Goal: Task Accomplishment & Management: Use online tool/utility

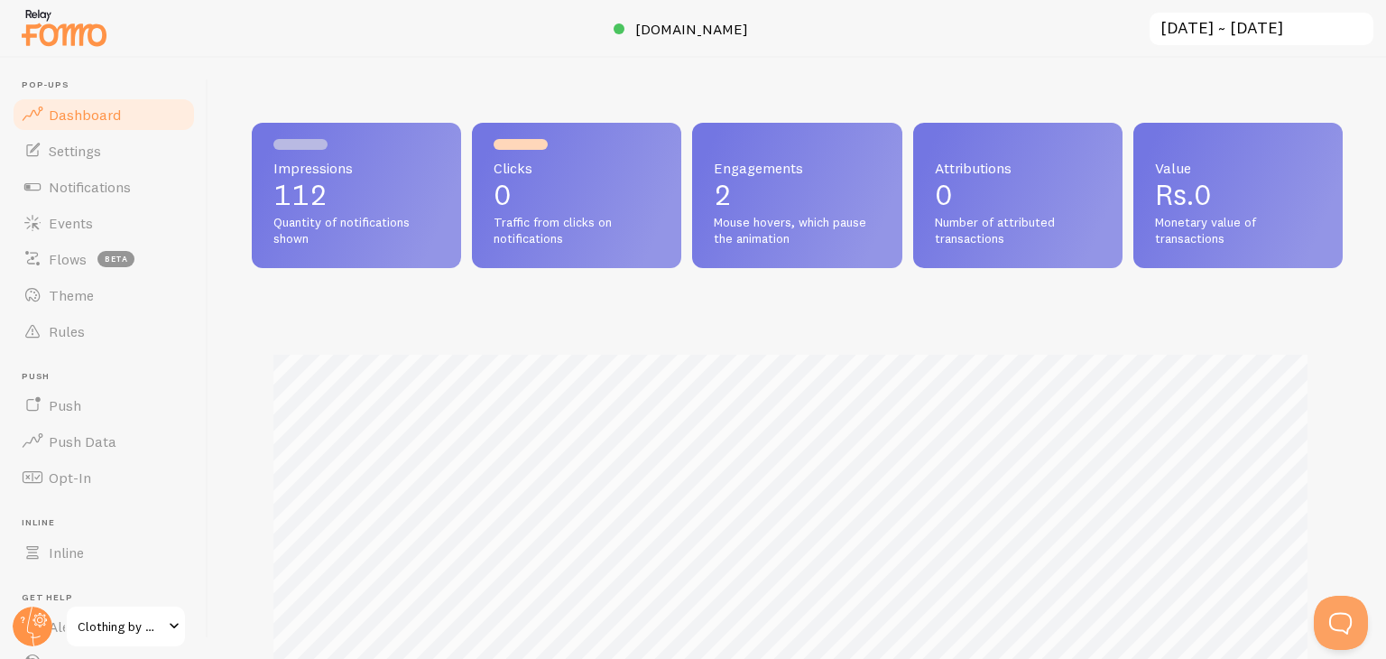
scroll to position [901639, 901049]
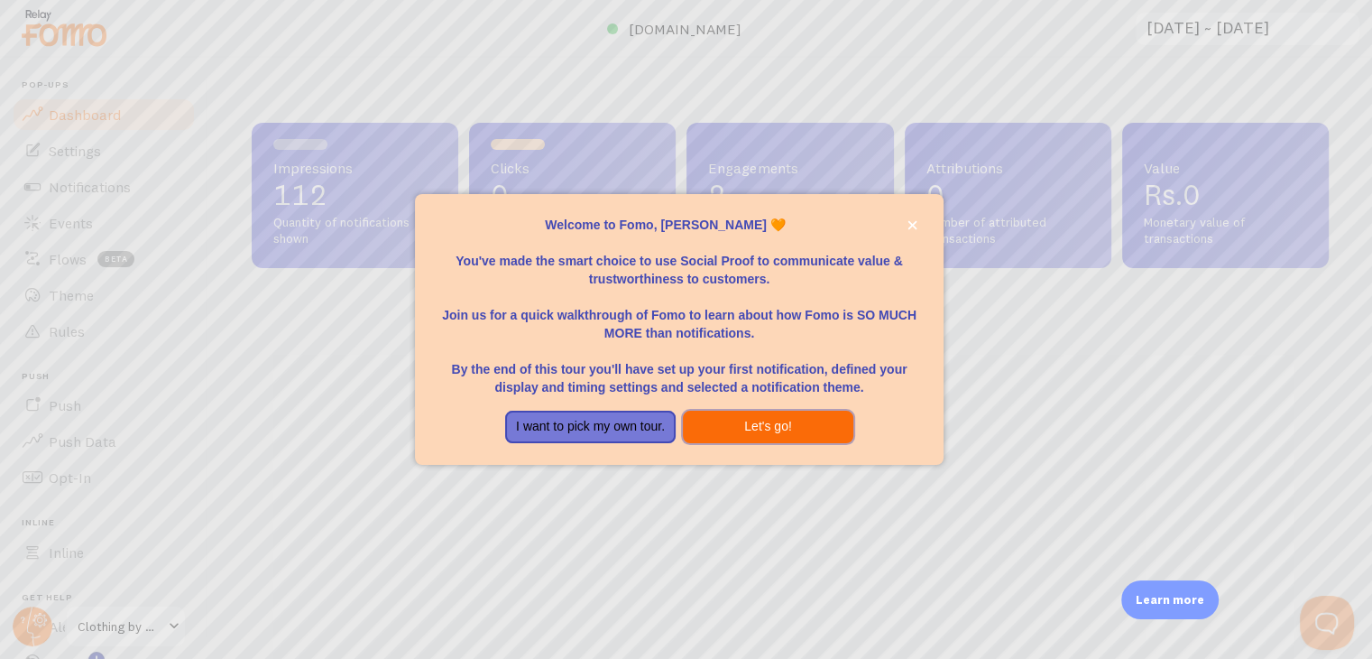
click at [719, 423] on button "Let's go!" at bounding box center [768, 426] width 170 height 32
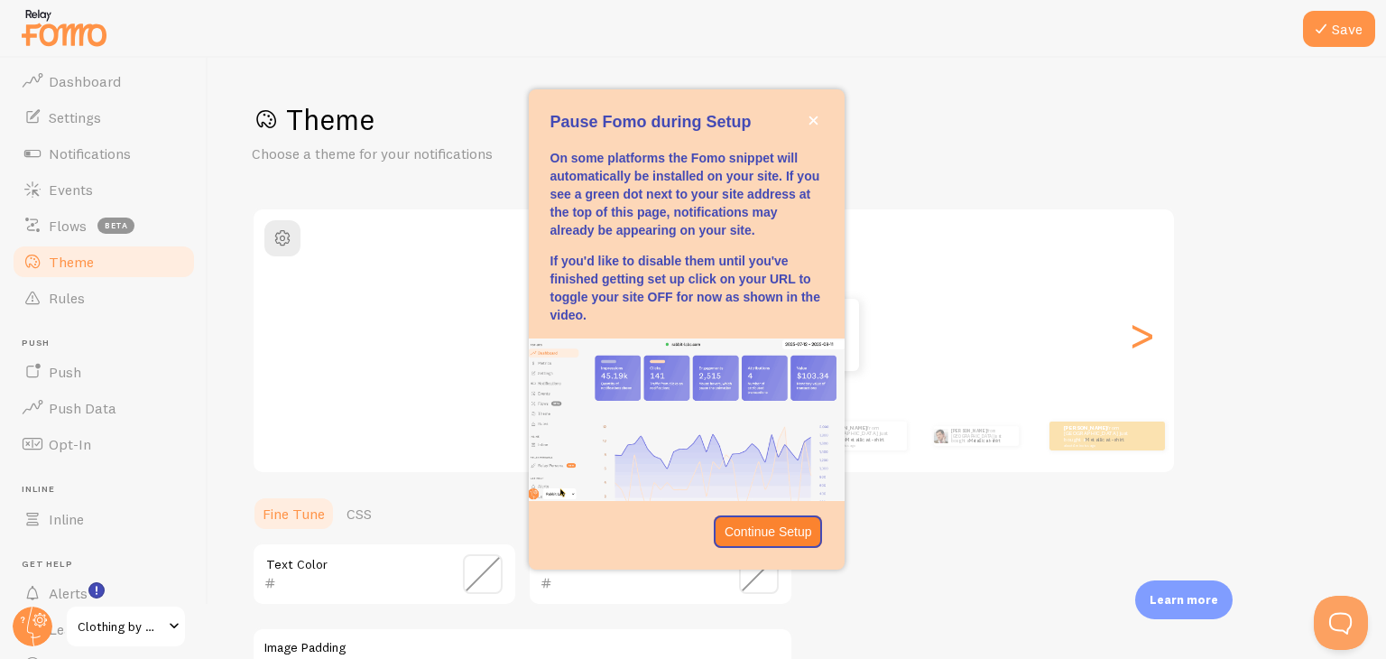
scroll to position [123, 0]
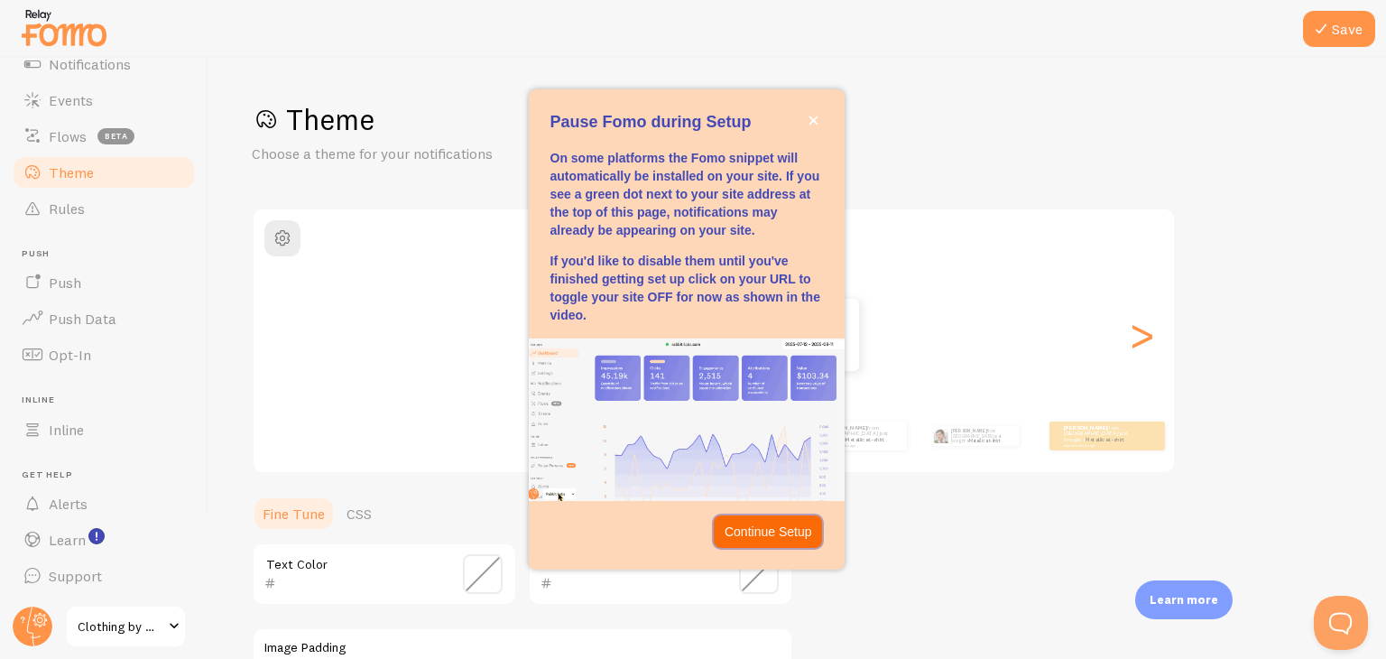
click at [758, 533] on p "Continue Setup" at bounding box center [768, 531] width 88 height 18
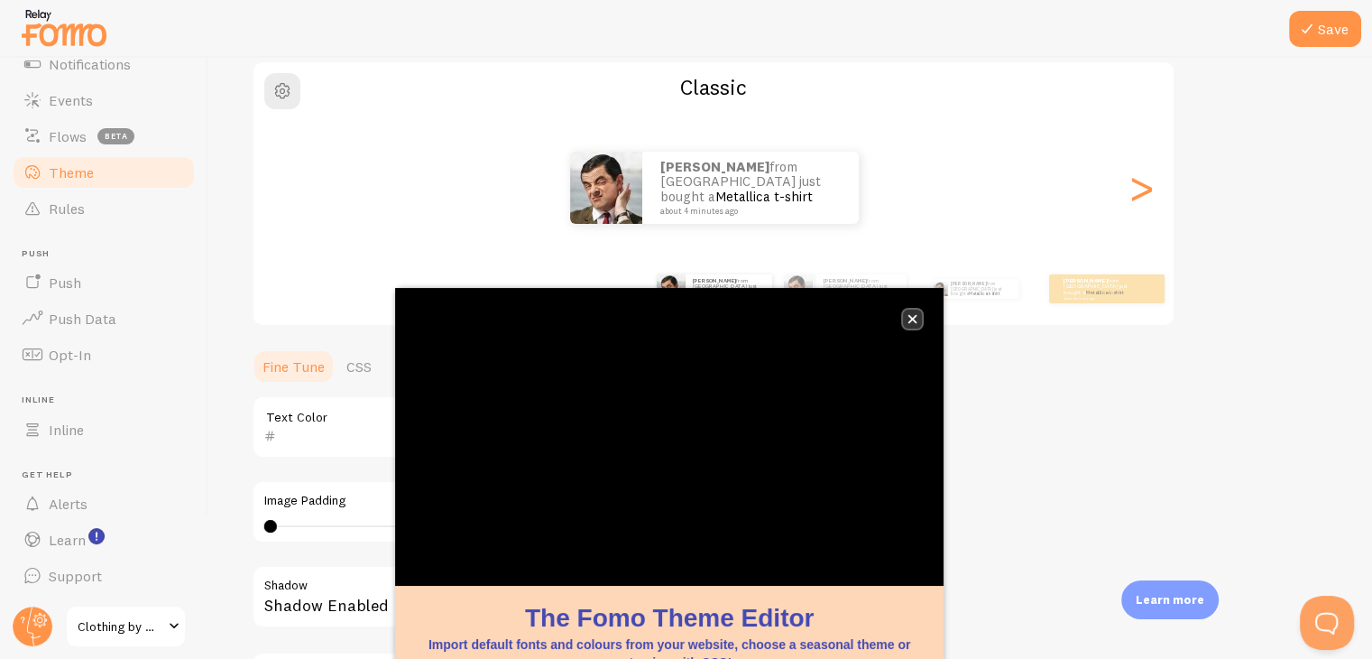
click at [917, 318] on icon "close," at bounding box center [913, 319] width 10 height 10
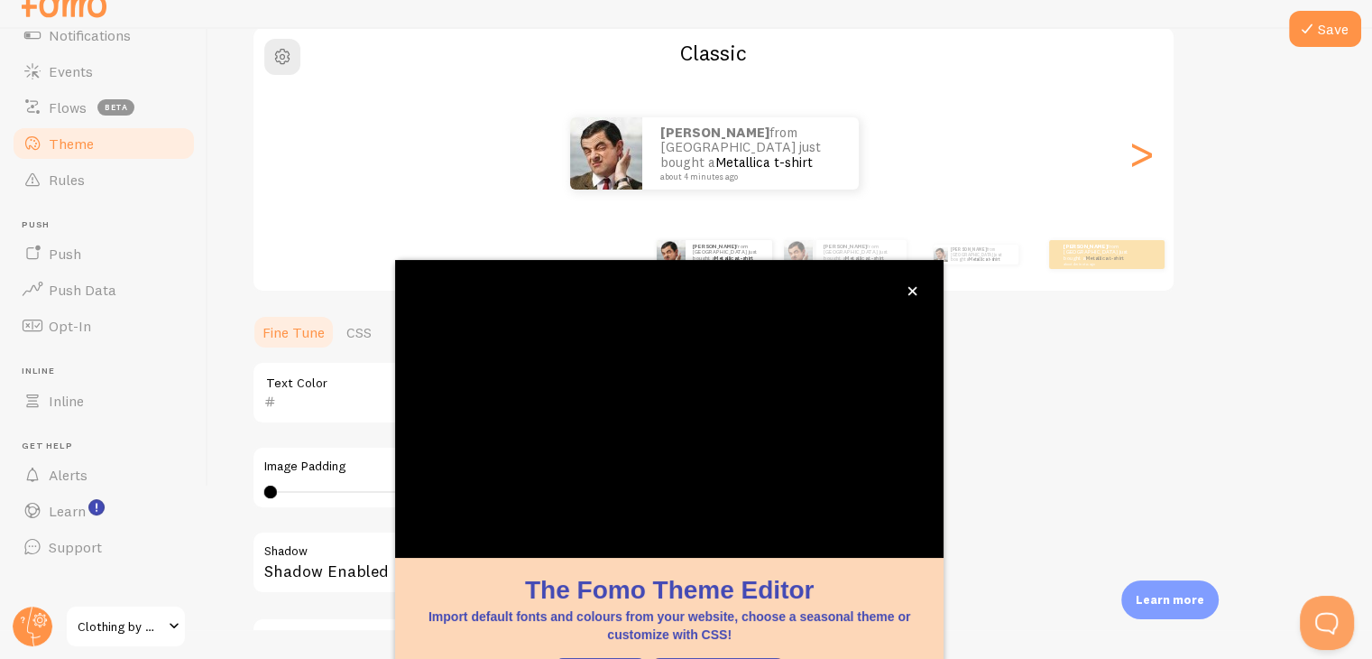
scroll to position [154, 0]
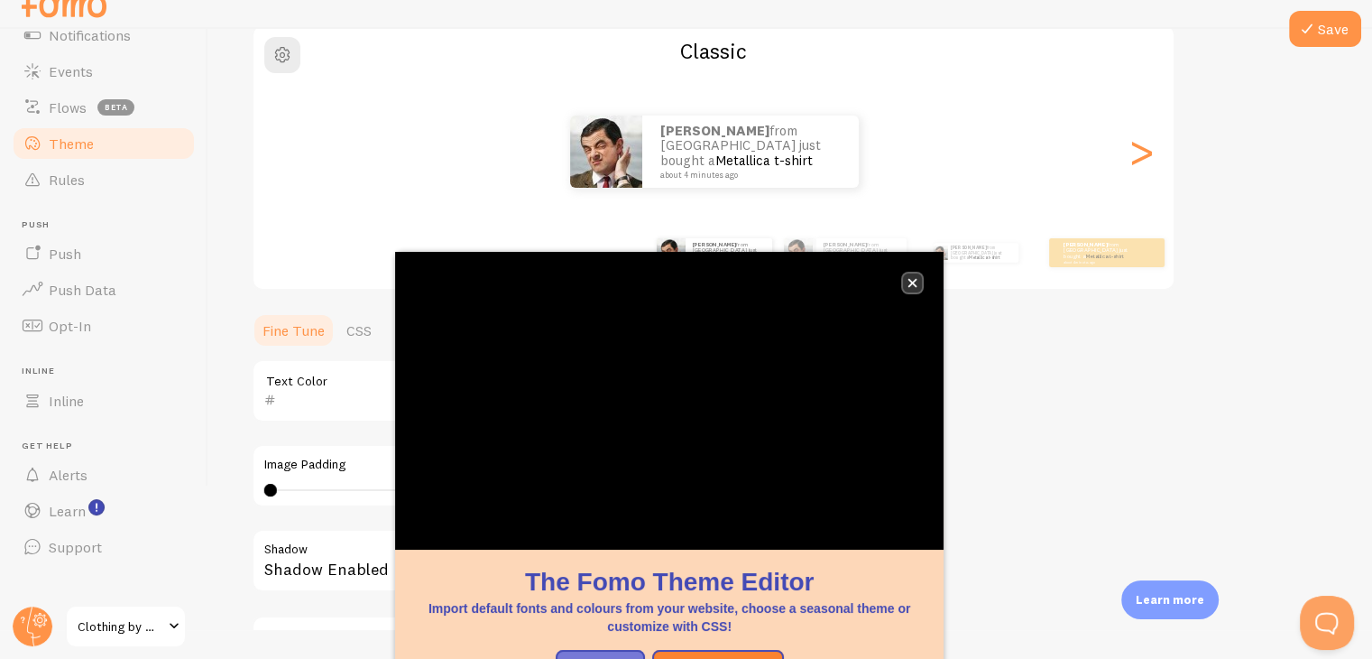
click at [908, 275] on button "close," at bounding box center [912, 282] width 19 height 19
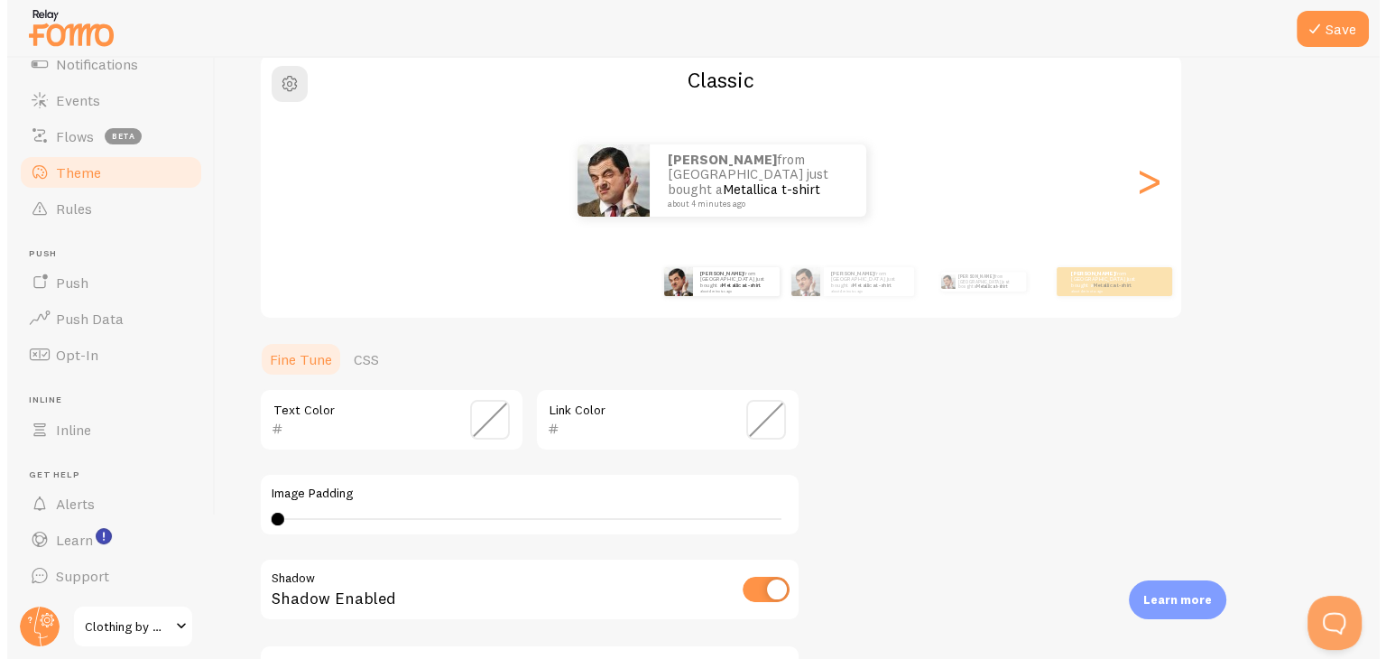
scroll to position [0, 0]
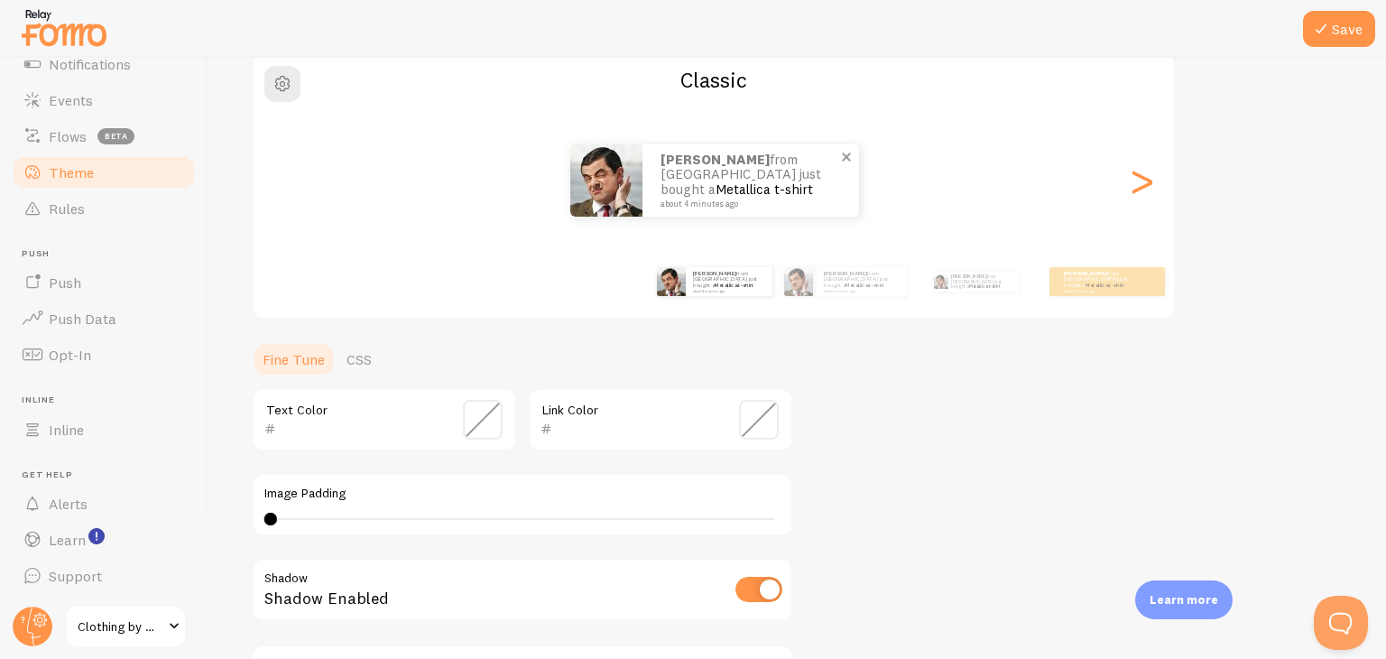
click at [761, 160] on p "[PERSON_NAME] from [GEOGRAPHIC_DATA] just bought a Metallica t-shirt about 4 mi…" at bounding box center [750, 180] width 180 height 56
click at [751, 181] on link "Metallica t-shirt" at bounding box center [763, 188] width 97 height 17
click at [715, 281] on link "Metallica t-shirt" at bounding box center [733, 284] width 39 height 7
click at [797, 280] on img at bounding box center [798, 281] width 29 height 29
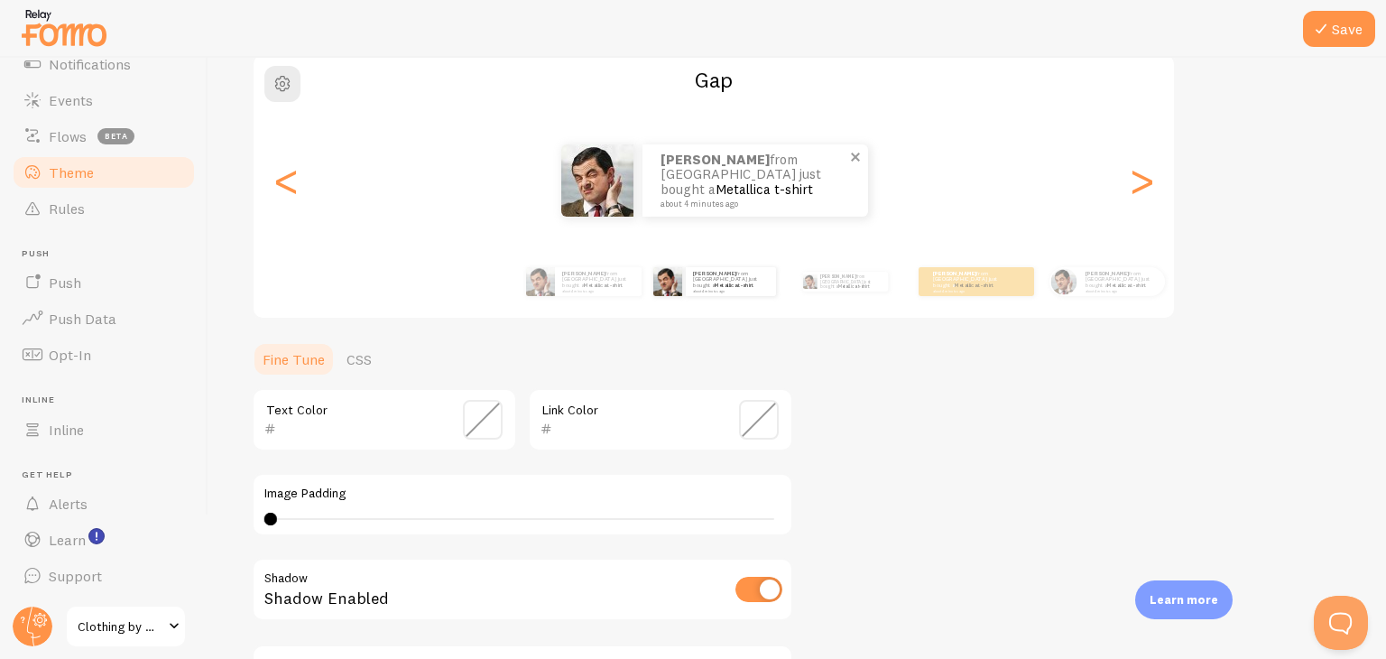
click at [710, 207] on div "[PERSON_NAME] from [GEOGRAPHIC_DATA] just bought a Metallica t-shirt about 4 mi…" at bounding box center [755, 180] width 226 height 72
click at [780, 152] on div "[PERSON_NAME] from [GEOGRAPHIC_DATA] just bought a Metallica t-shirt about 4 mi…" at bounding box center [755, 180] width 226 height 72
click at [761, 180] on link "Metallica t-shirt" at bounding box center [763, 188] width 97 height 17
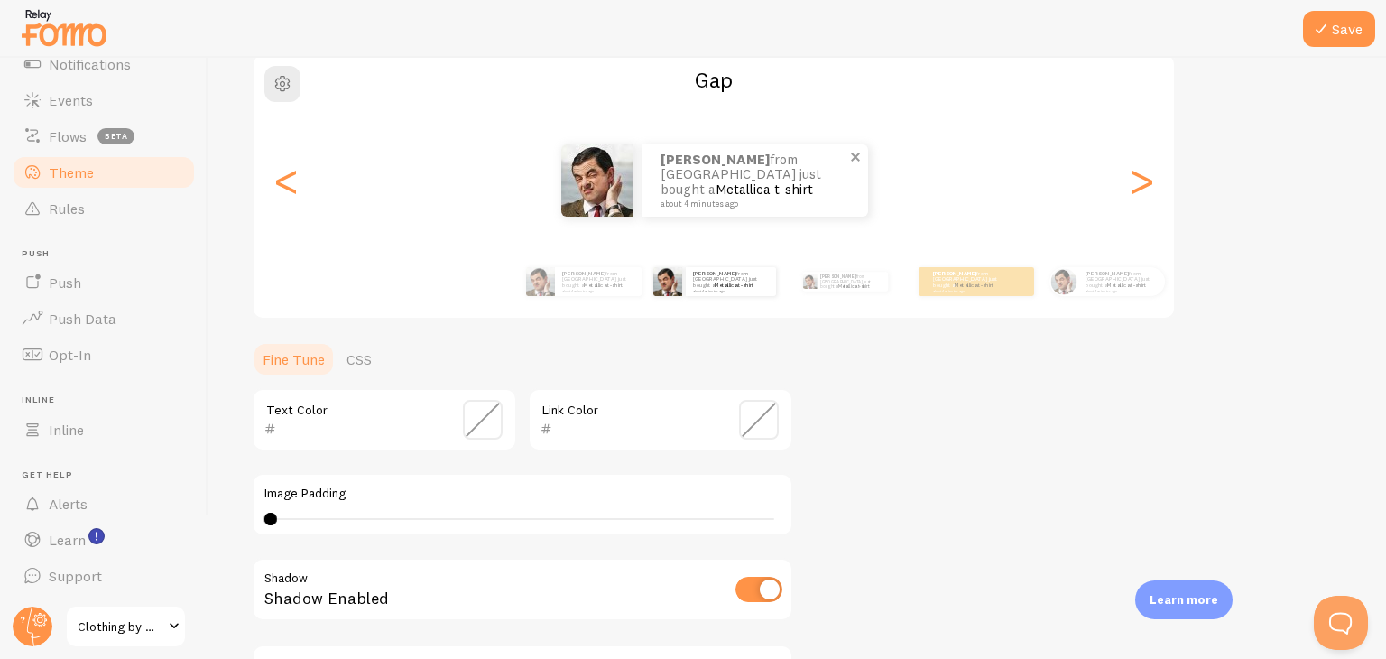
click at [761, 180] on link "Metallica t-shirt" at bounding box center [763, 188] width 97 height 17
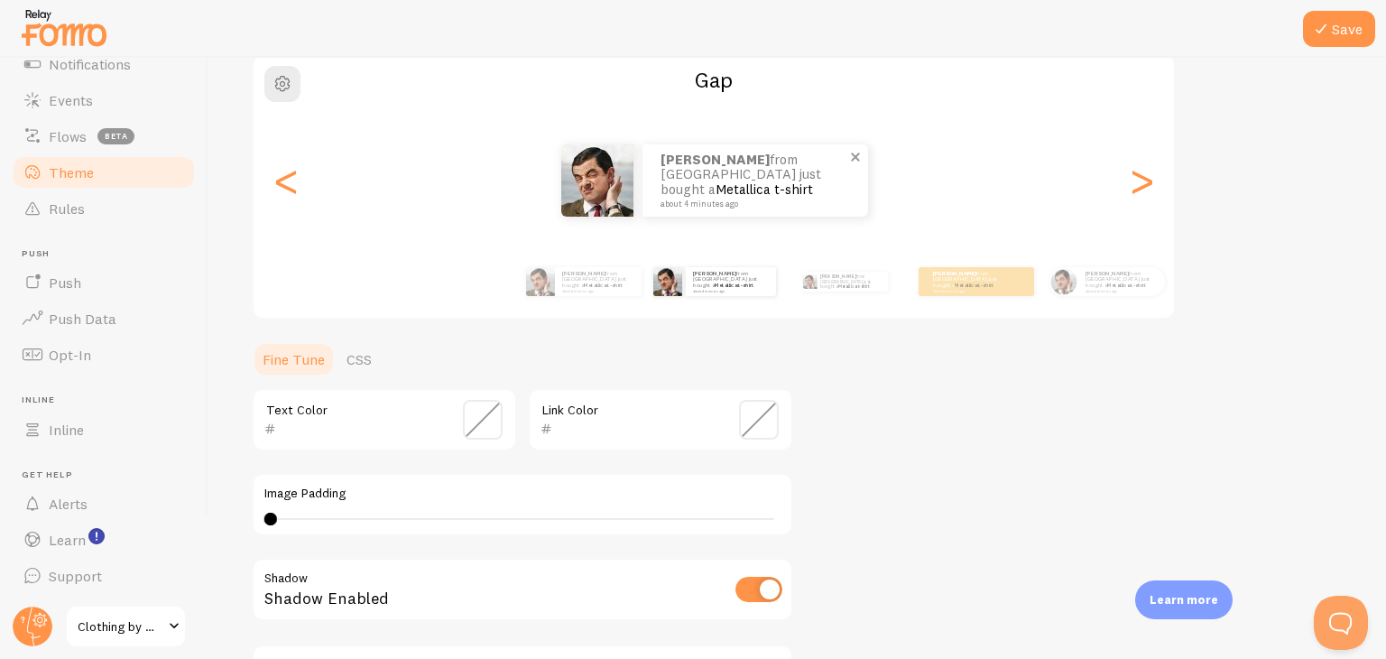
click at [796, 199] on small "about 4 minutes ago" at bounding box center [752, 203] width 184 height 9
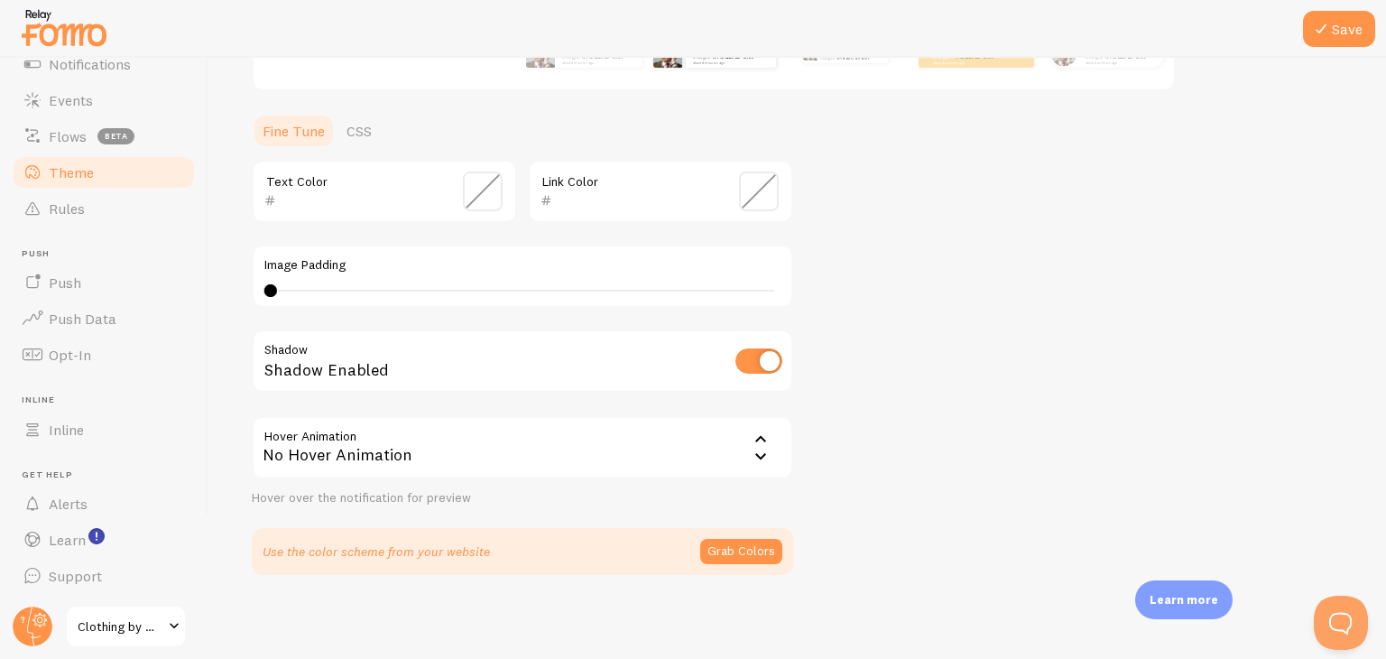
scroll to position [383, 0]
click at [622, 415] on div "No Hover Animation" at bounding box center [522, 446] width 541 height 63
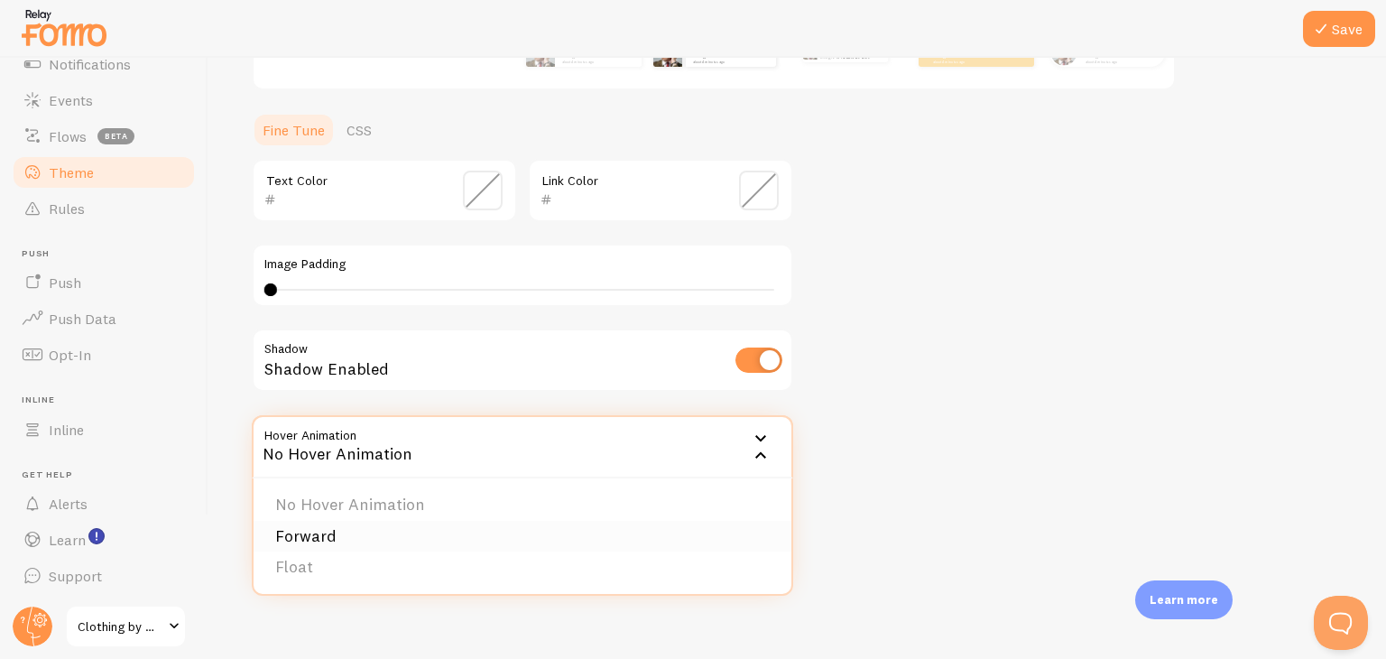
click at [373, 525] on li "Forward" at bounding box center [522, 537] width 538 height 32
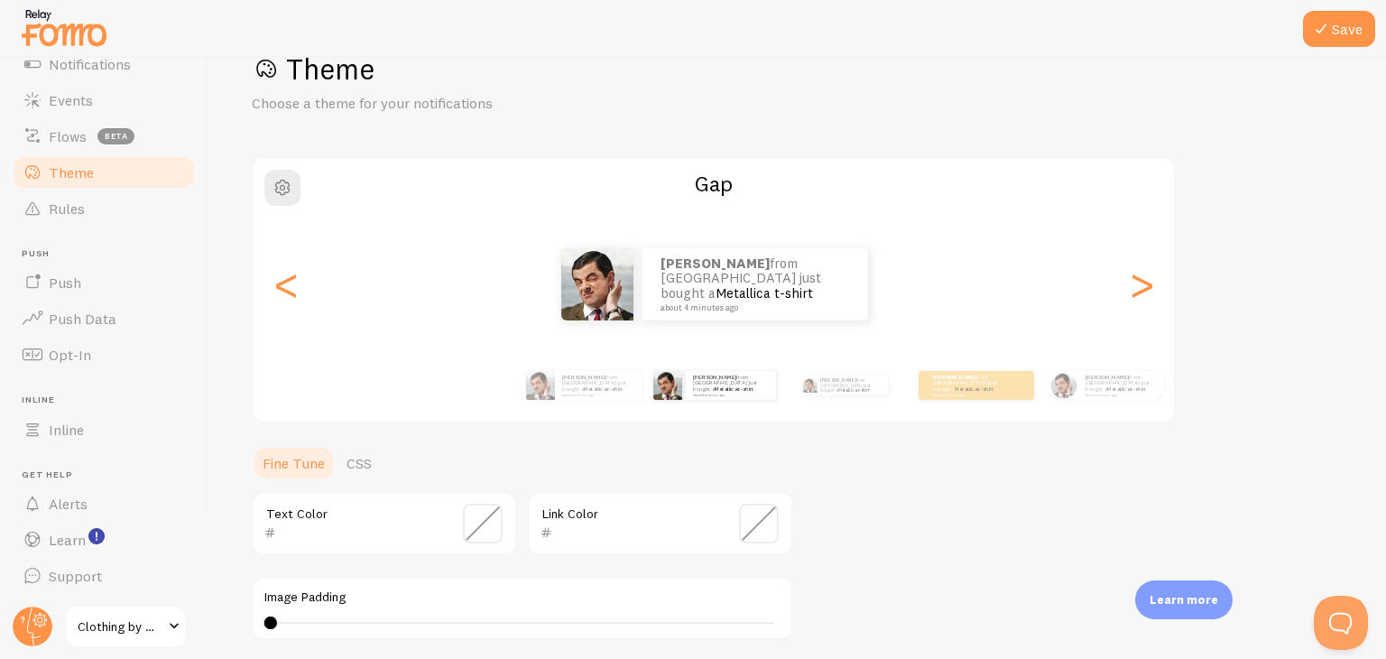
scroll to position [44, 0]
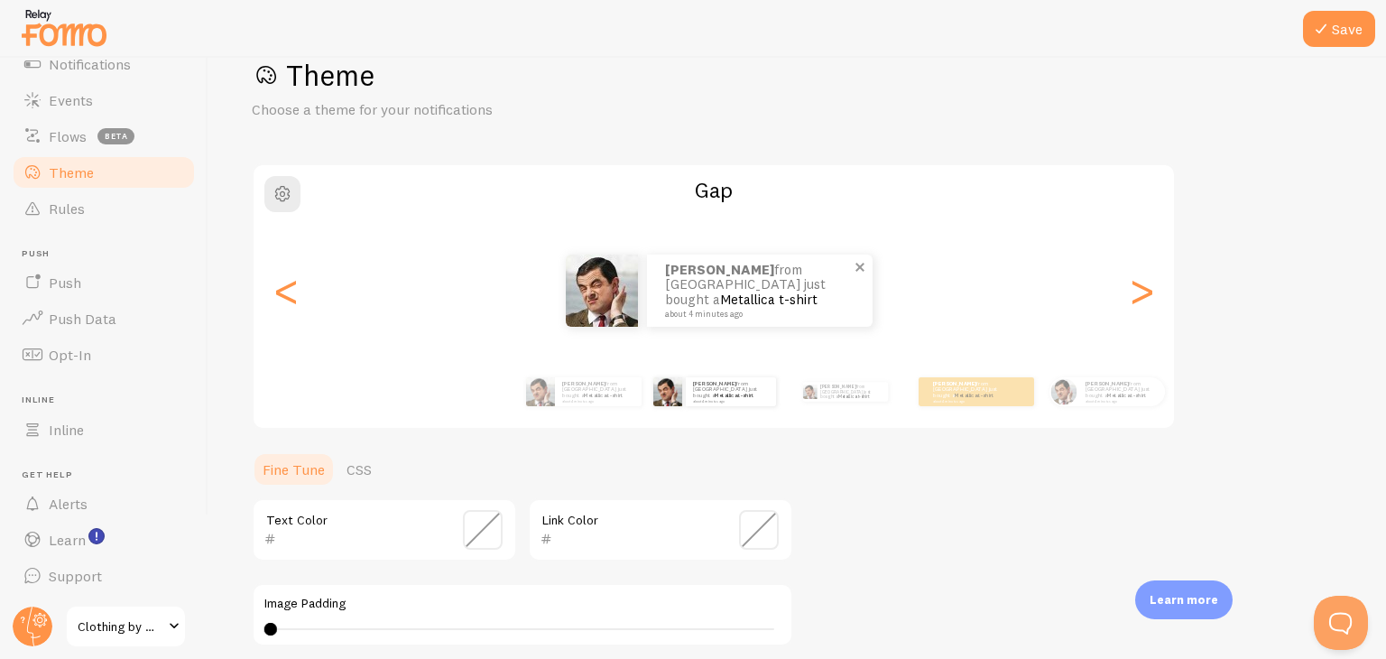
click at [812, 290] on link "Metallica t-shirt" at bounding box center [768, 298] width 97 height 17
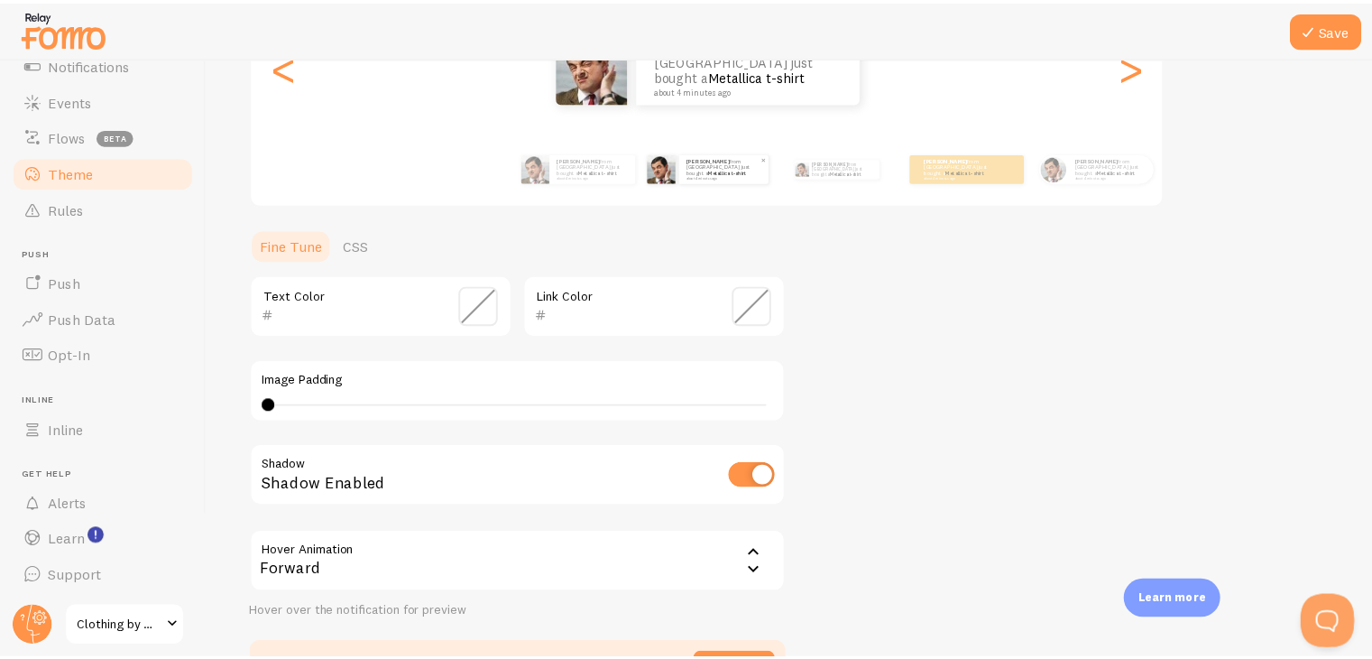
scroll to position [0, 0]
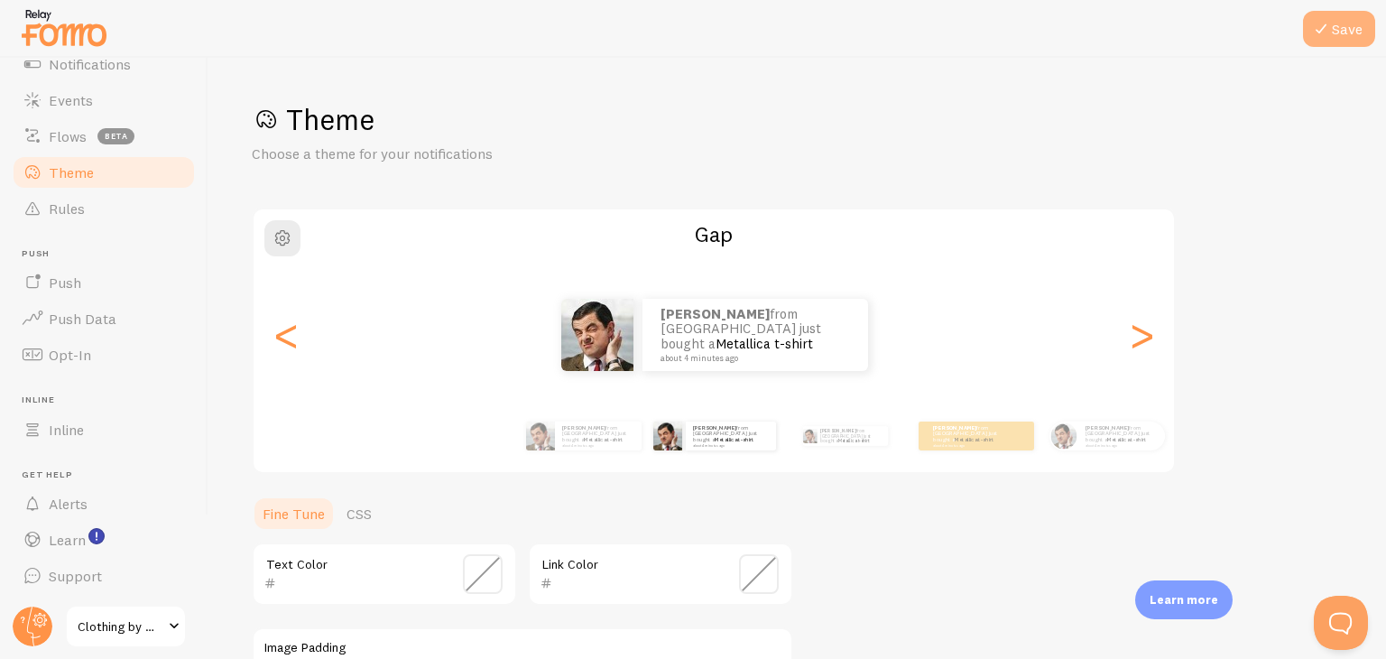
click at [1332, 16] on button "Save" at bounding box center [1339, 29] width 72 height 36
click at [1350, 43] on button "Save" at bounding box center [1339, 29] width 72 height 36
click at [104, 54] on div at bounding box center [64, 27] width 90 height 53
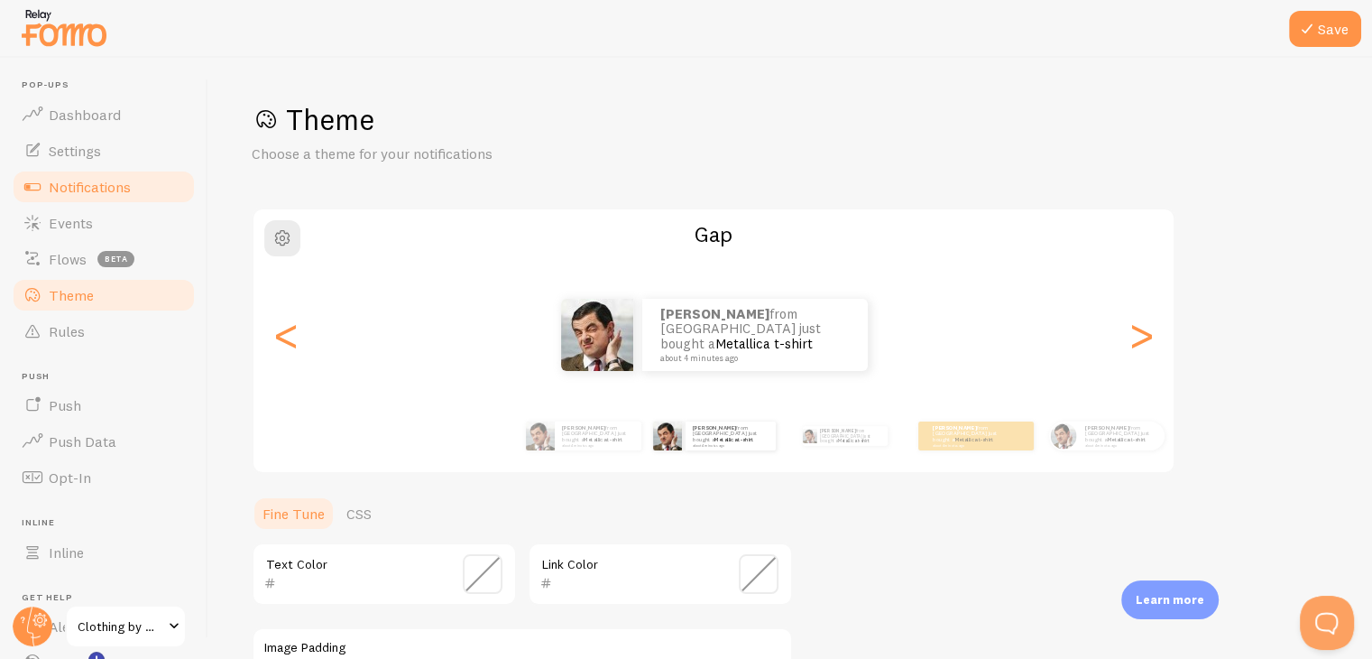
click at [79, 174] on link "Notifications" at bounding box center [104, 187] width 186 height 36
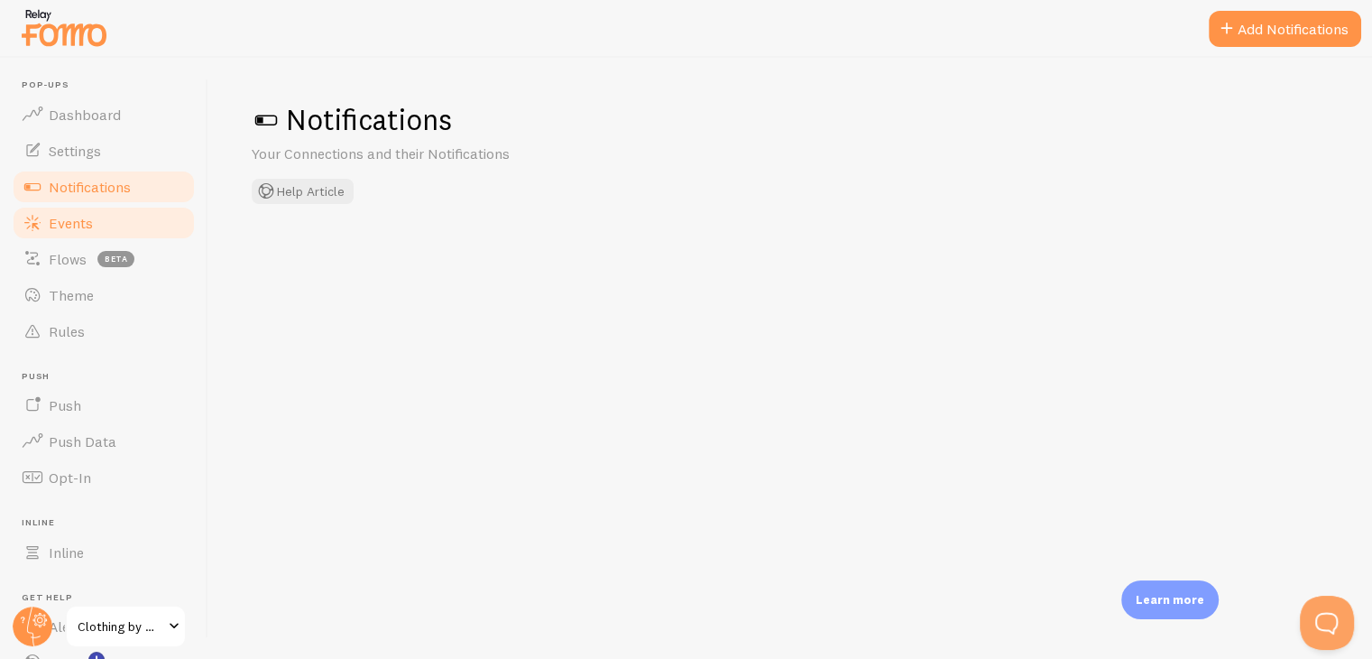
click at [74, 215] on span "Events" at bounding box center [71, 223] width 44 height 18
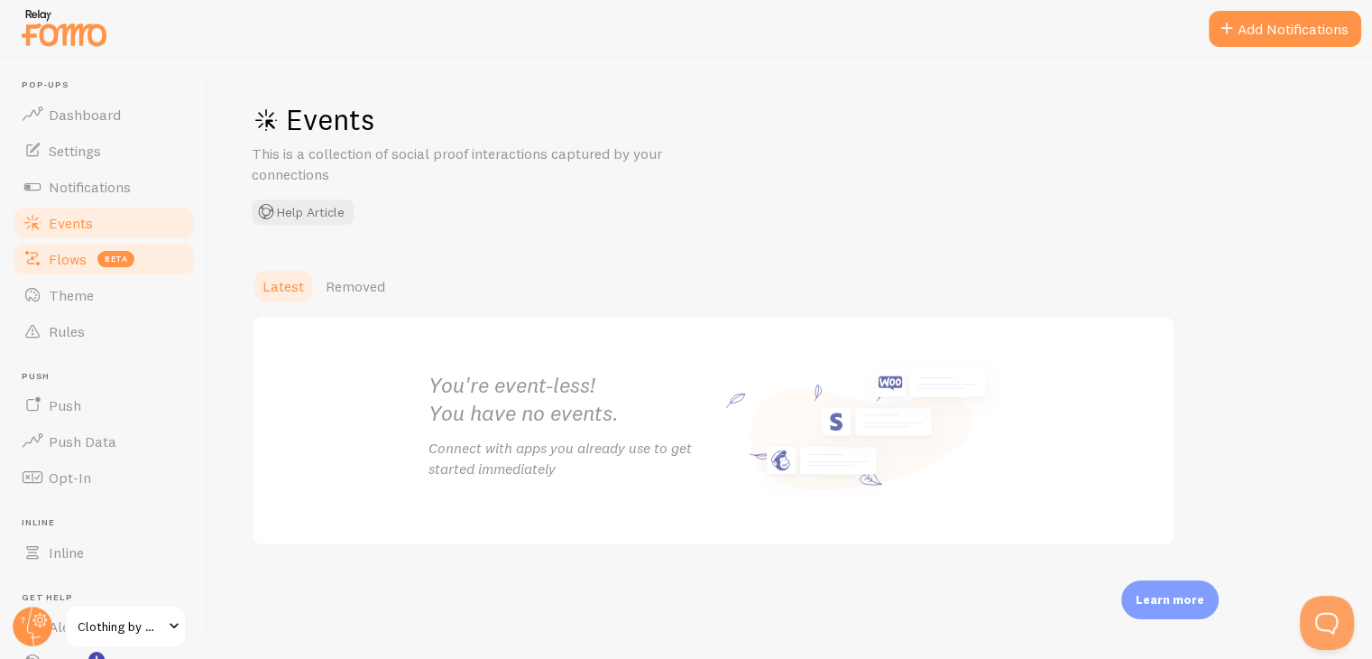
click at [58, 258] on span "Flows" at bounding box center [68, 259] width 38 height 18
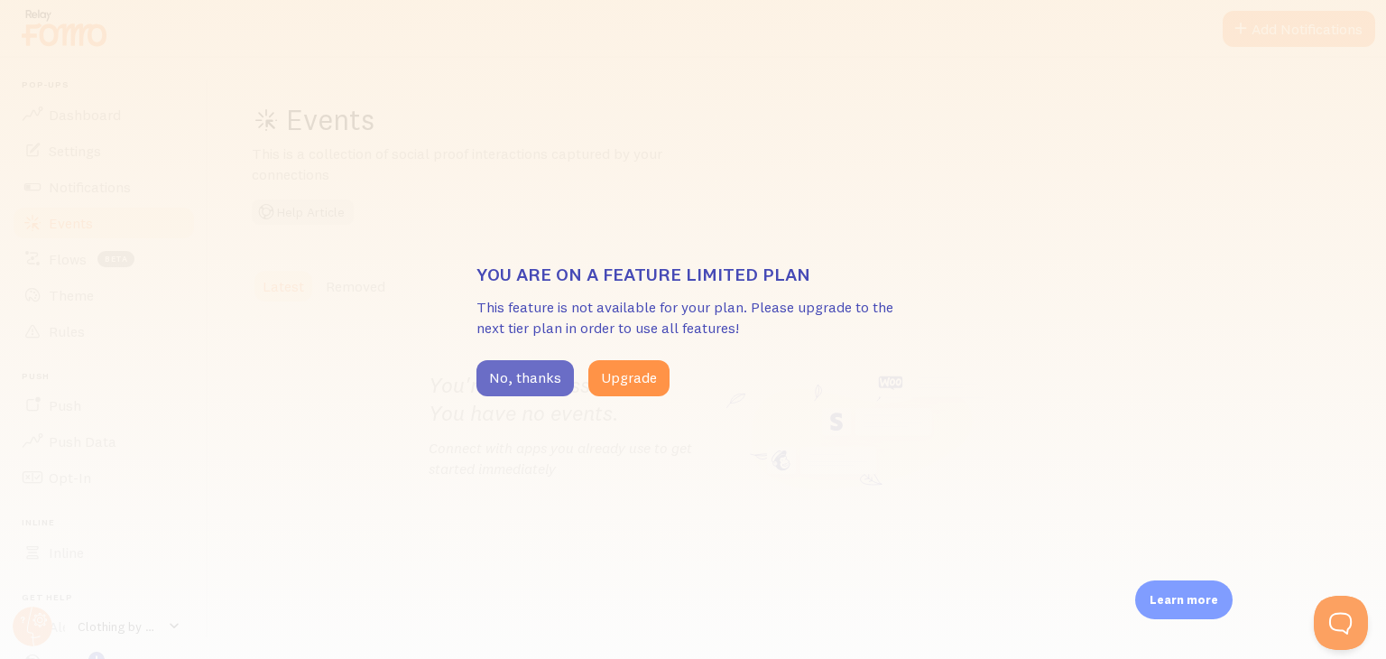
click at [494, 374] on button "No, thanks" at bounding box center [524, 378] width 97 height 36
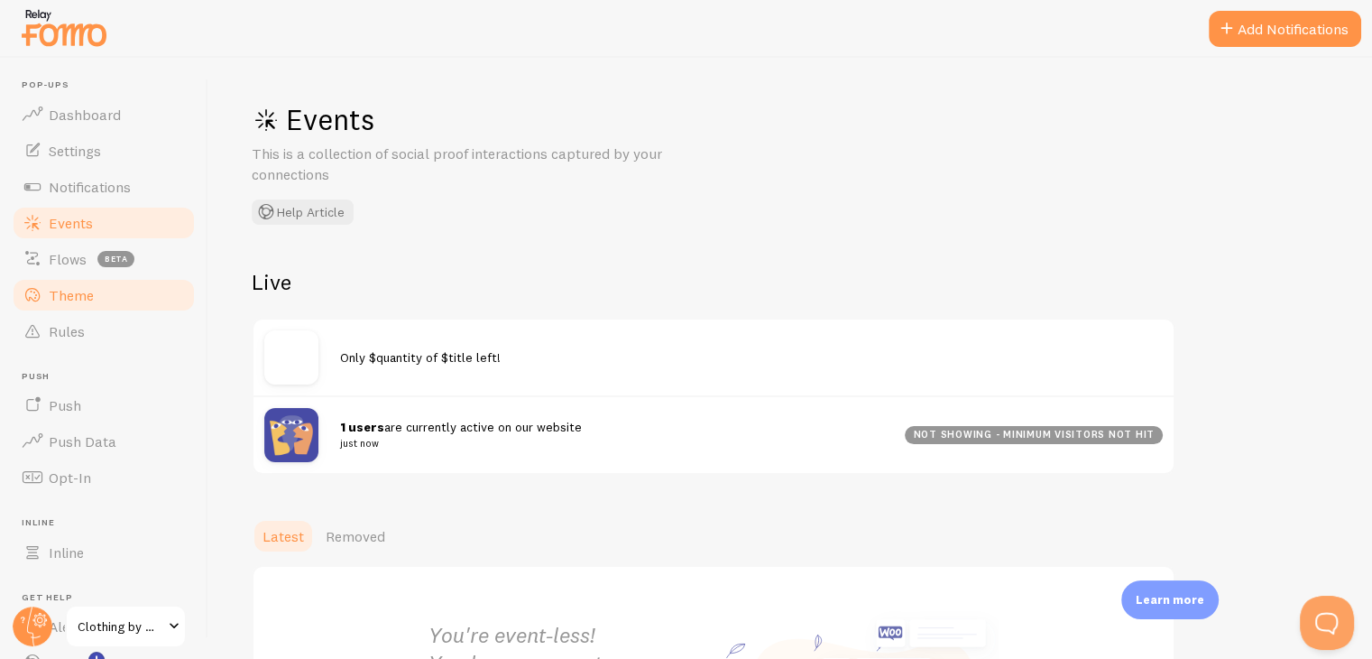
click at [83, 288] on span "Theme" at bounding box center [71, 295] width 45 height 18
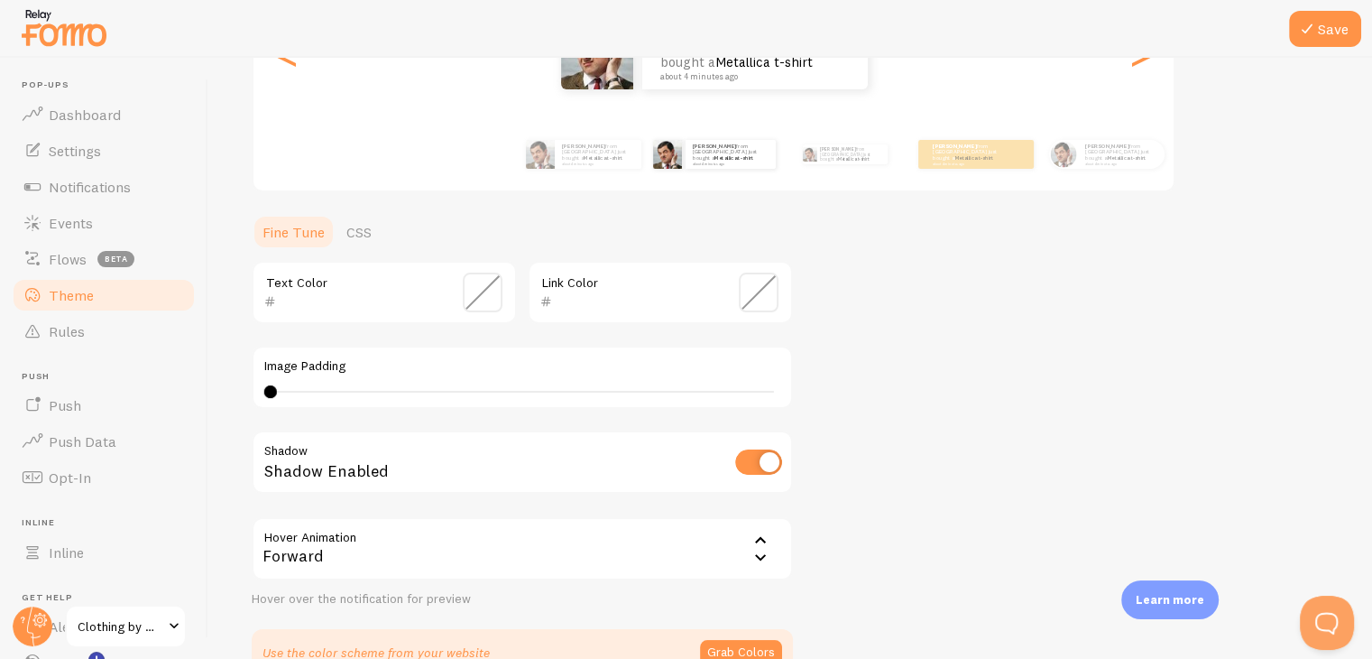
scroll to position [283, 0]
